Goal: Information Seeking & Learning: Compare options

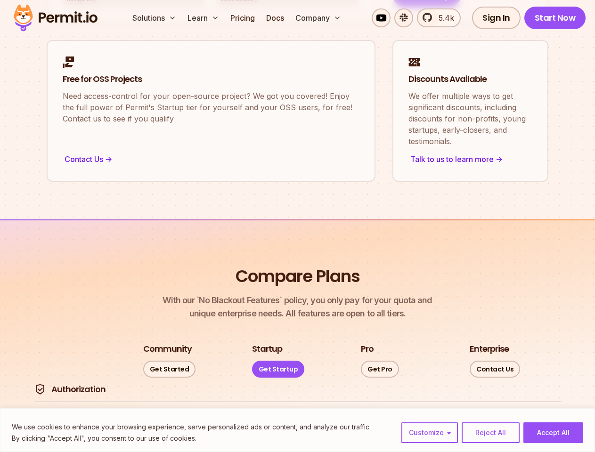
click at [430, 433] on button "Customize" at bounding box center [430, 433] width 57 height 21
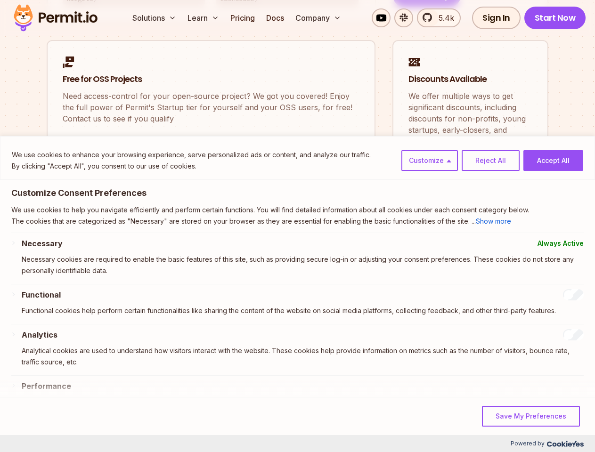
click at [491, 277] on p "Necessary cookies are required to enable the basic features of this site, such …" at bounding box center [303, 265] width 562 height 23
click at [553, 285] on div "Necessary Always Active Necessary cookies are required to enable the basic feat…" at bounding box center [297, 261] width 573 height 47
click at [155, 18] on button "Solutions" at bounding box center [154, 17] width 51 height 19
click at [204, 18] on button "Learn" at bounding box center [203, 17] width 39 height 19
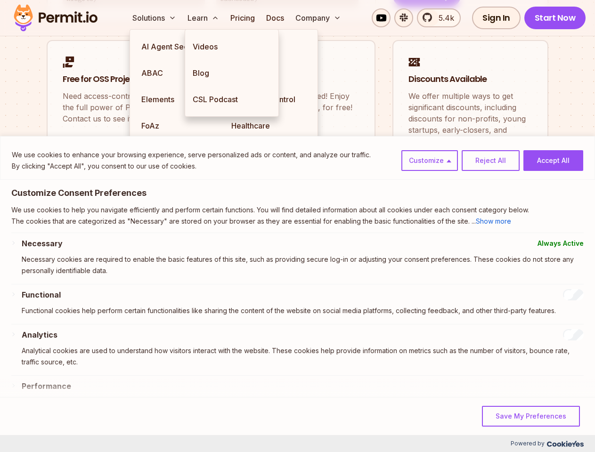
click at [319, 18] on button "Company" at bounding box center [318, 17] width 53 height 19
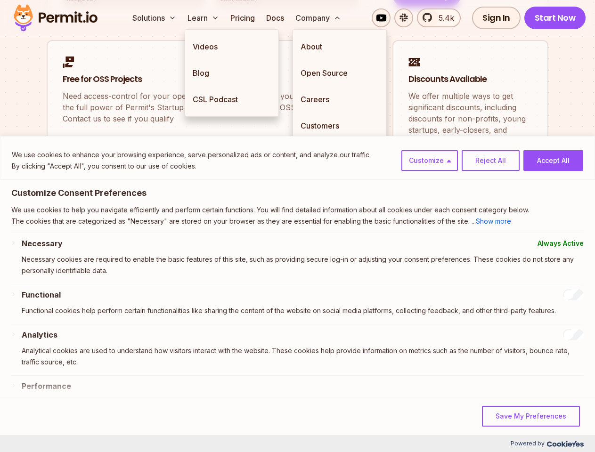
click at [55, 178] on div "We use cookies to enhance your browsing experience, serve personalized ads or c…" at bounding box center [297, 158] width 595 height 44
click at [66, 288] on div "Necessary Always Active Necessary cookies are required to enable the basic feat…" at bounding box center [297, 372] width 573 height 269
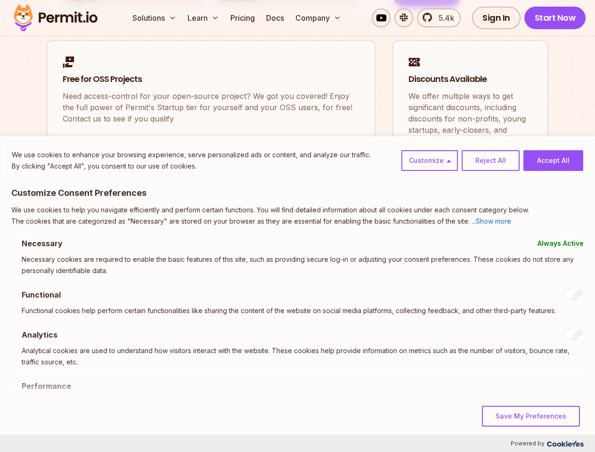
click at [74, 370] on div "Analytics Analytical cookies are used to understand how visitors interact with …" at bounding box center [303, 352] width 562 height 46
